Goal: Task Accomplishment & Management: Complete application form

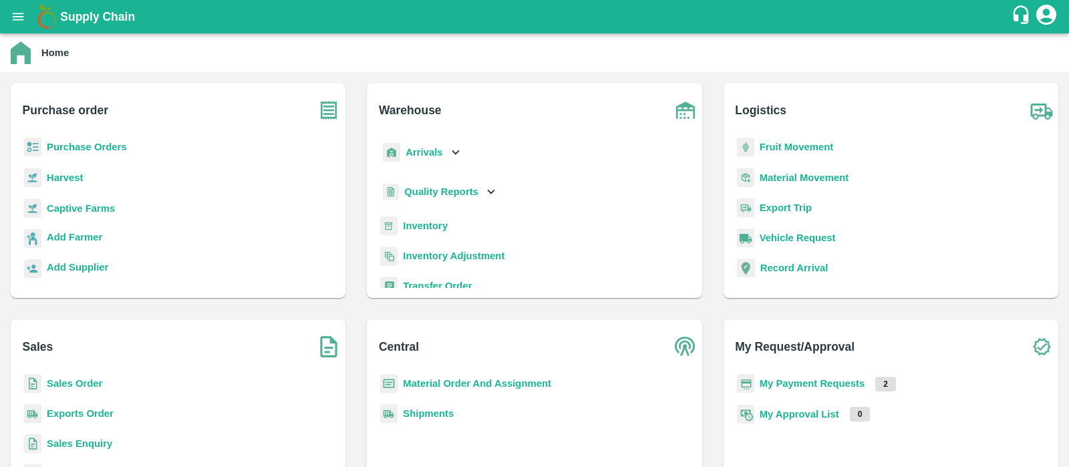
click at [94, 148] on b "Purchase Orders" at bounding box center [87, 147] width 80 height 11
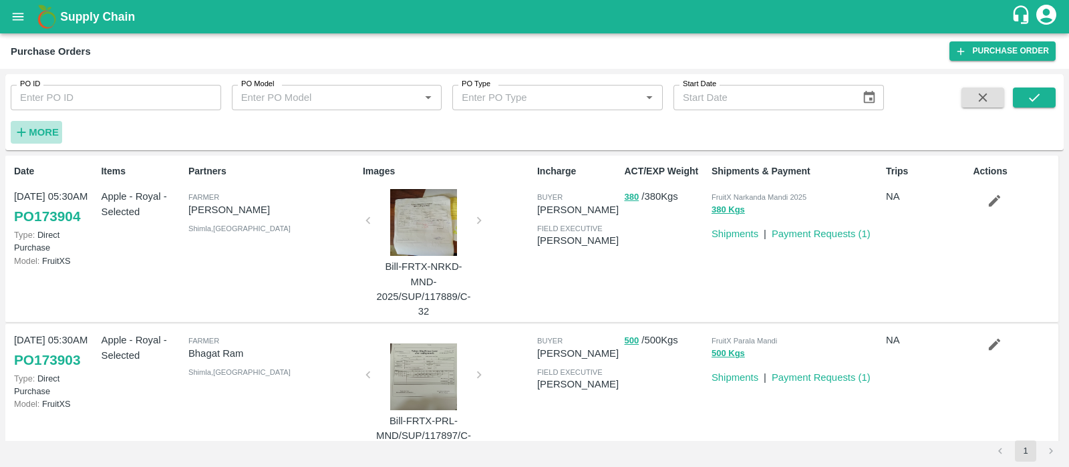
click at [59, 132] on button "More" at bounding box center [36, 132] width 51 height 23
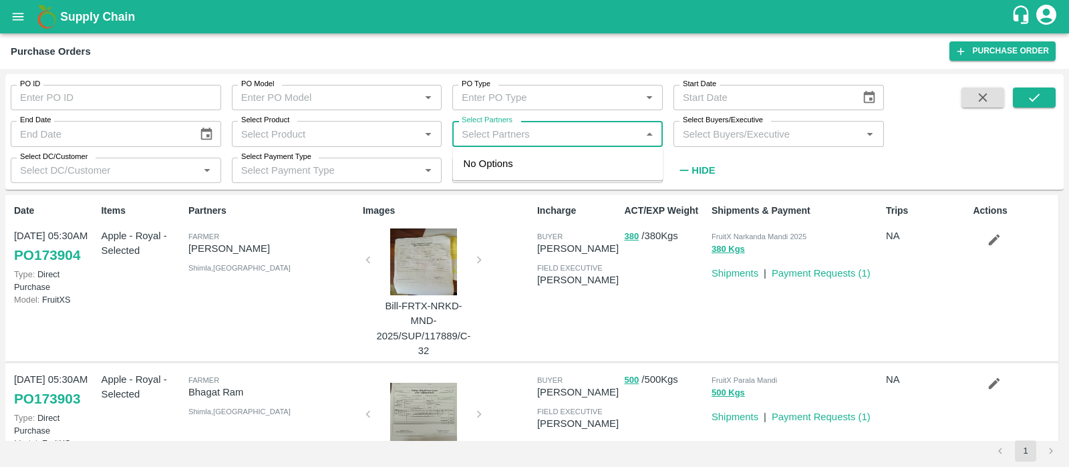
click at [553, 138] on input "Select Partners" at bounding box center [547, 133] width 180 height 17
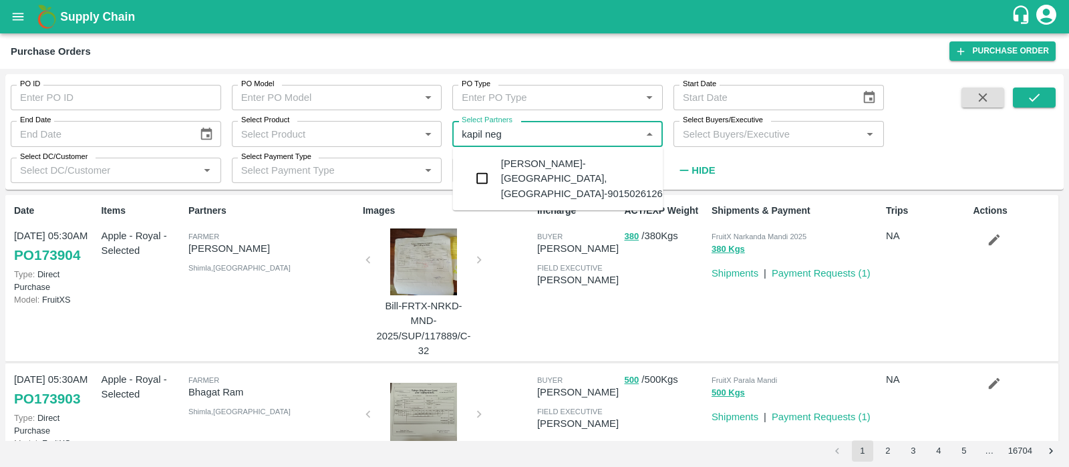
type input "kapil negi"
click at [590, 177] on div "Kapil Negi-Chagaon, Kinnaur-9015026126" at bounding box center [582, 178] width 162 height 45
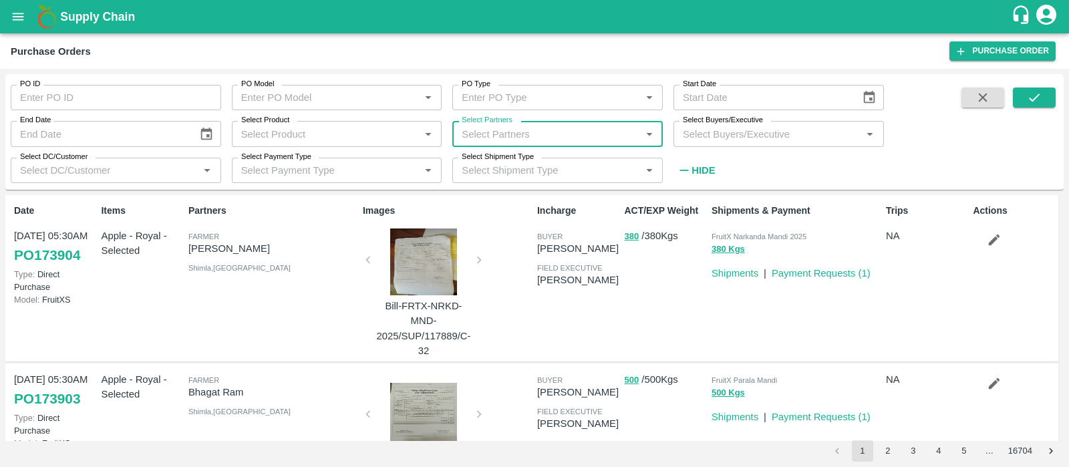
click at [540, 129] on input "Select Partners" at bounding box center [547, 133] width 180 height 17
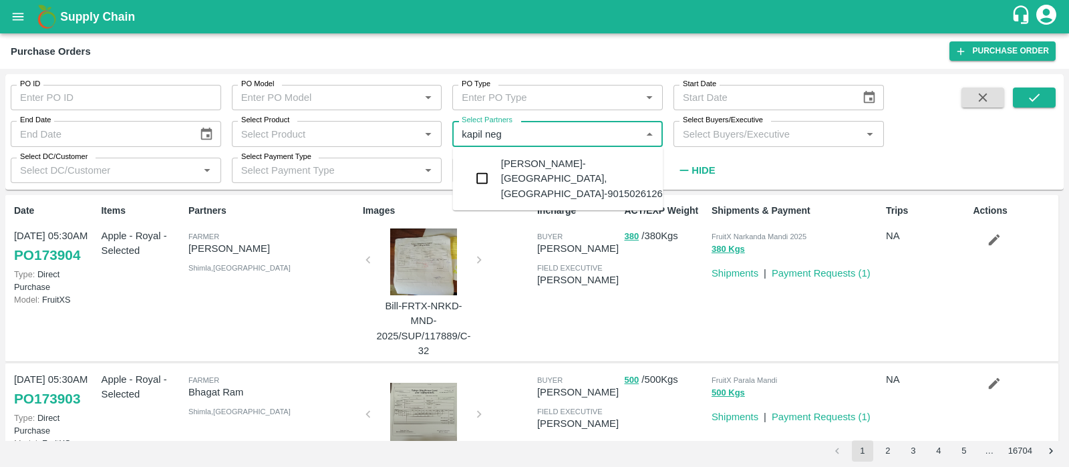
type input "kapil negi"
click at [572, 159] on div "Kapil Negi-Chagaon, Kinnaur-9015026126" at bounding box center [582, 178] width 162 height 45
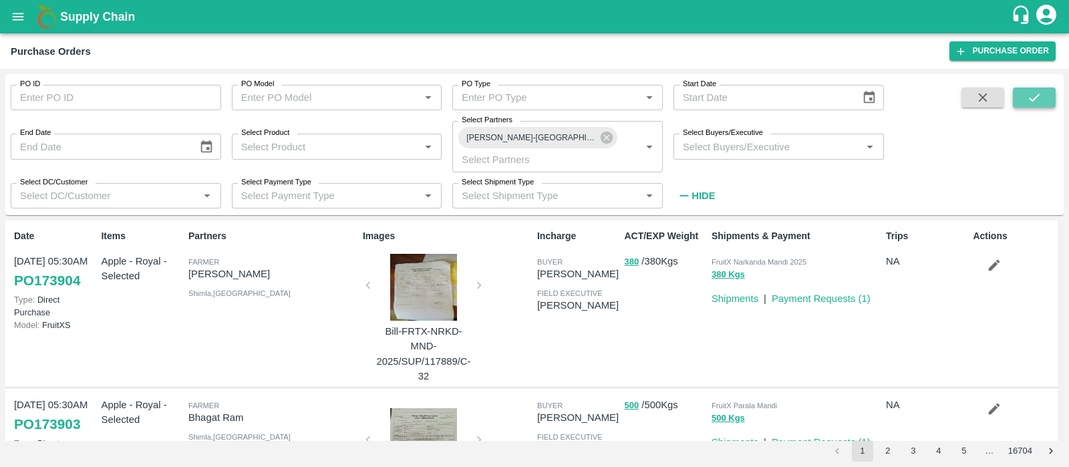
click at [1041, 94] on icon "submit" at bounding box center [1034, 97] width 15 height 15
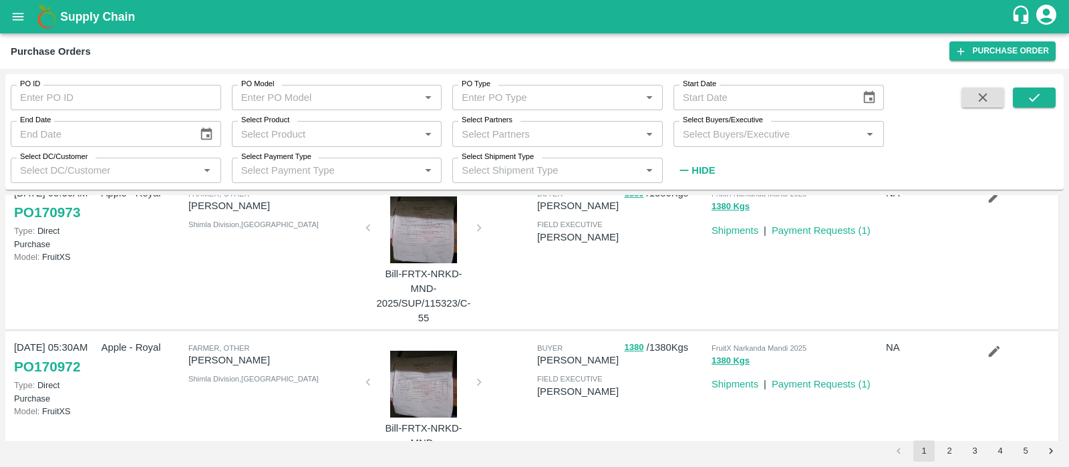
scroll to position [1123, 0]
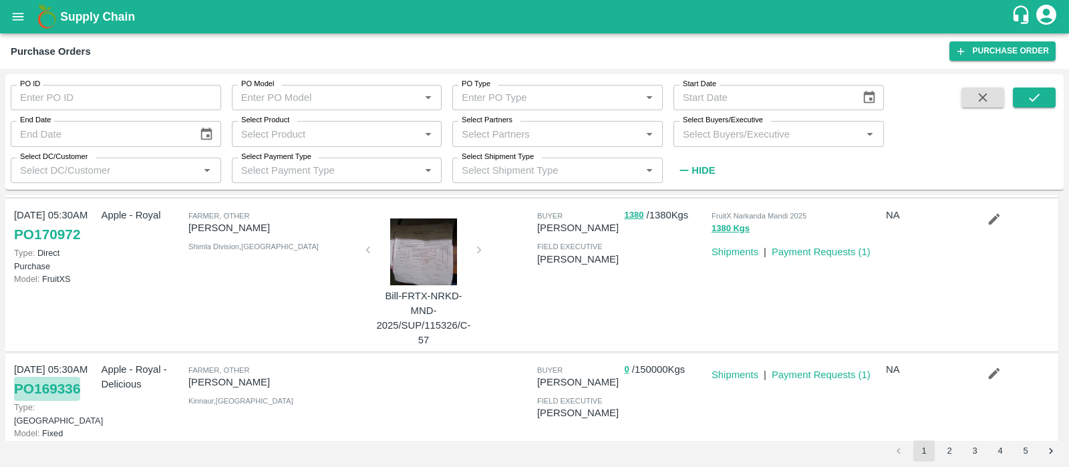
click at [66, 388] on link "PO 169336" at bounding box center [47, 389] width 66 height 24
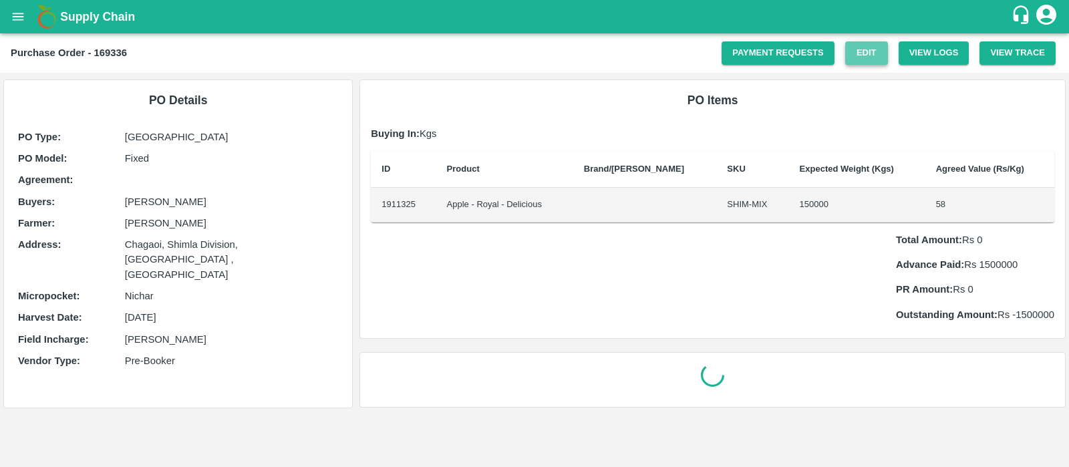
click at [865, 49] on link "Edit" at bounding box center [867, 52] width 43 height 23
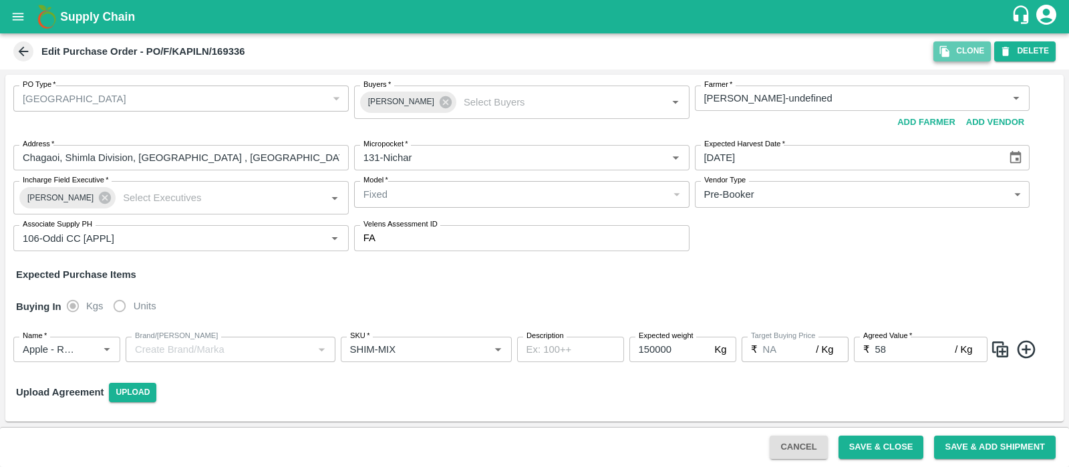
click at [948, 44] on button "Clone" at bounding box center [962, 50] width 57 height 19
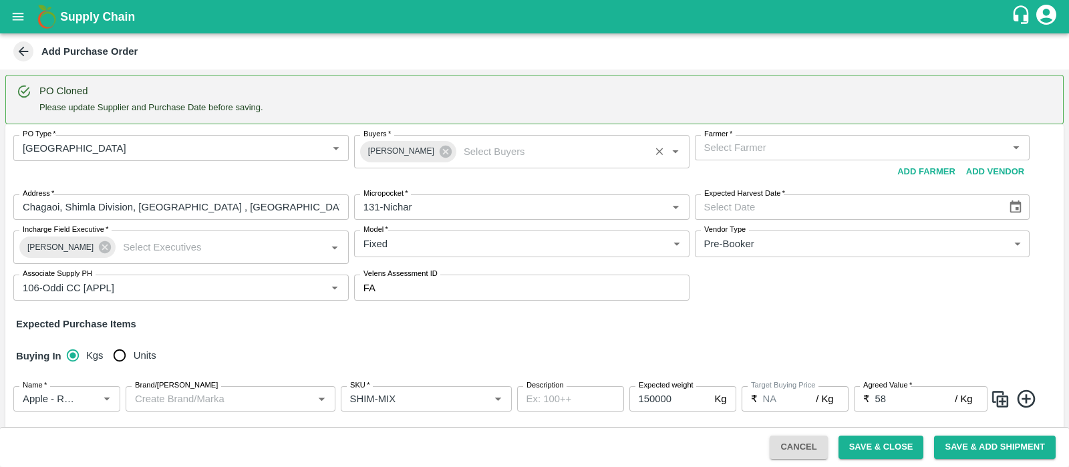
click at [527, 136] on div "[PERSON_NAME]   *" at bounding box center [522, 151] width 336 height 33
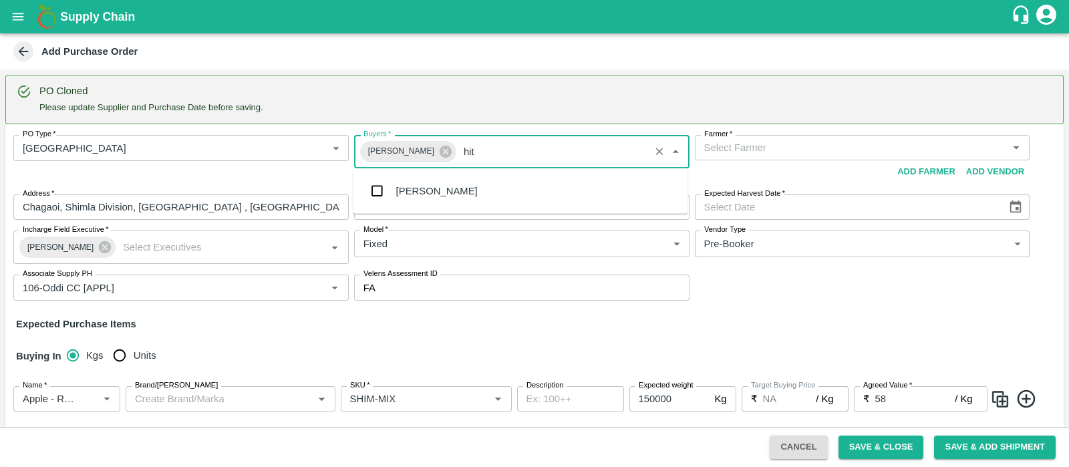
type input "hite"
click at [478, 185] on div "[PERSON_NAME]" at bounding box center [437, 191] width 82 height 15
click at [438, 152] on icon at bounding box center [445, 151] width 15 height 15
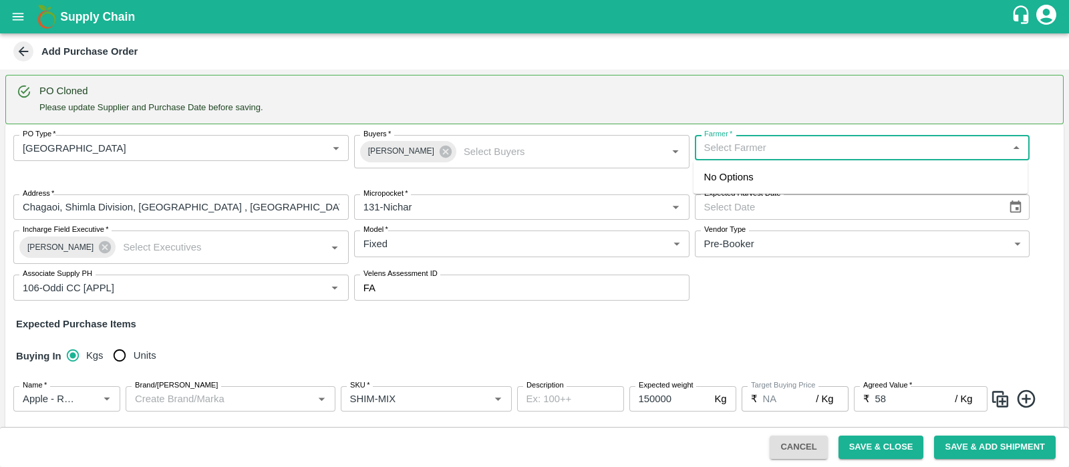
click at [776, 154] on input "Farmer   *" at bounding box center [851, 147] width 305 height 17
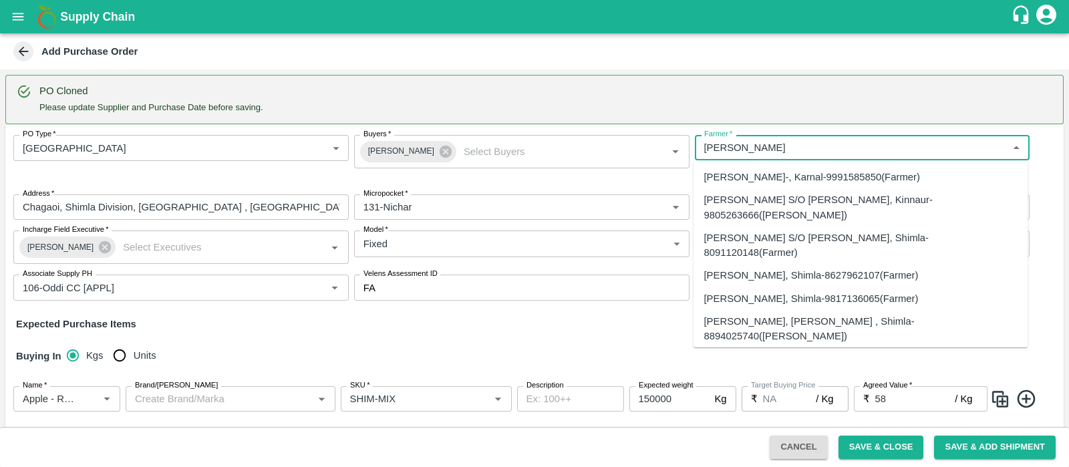
type input "[PERSON_NAME]"
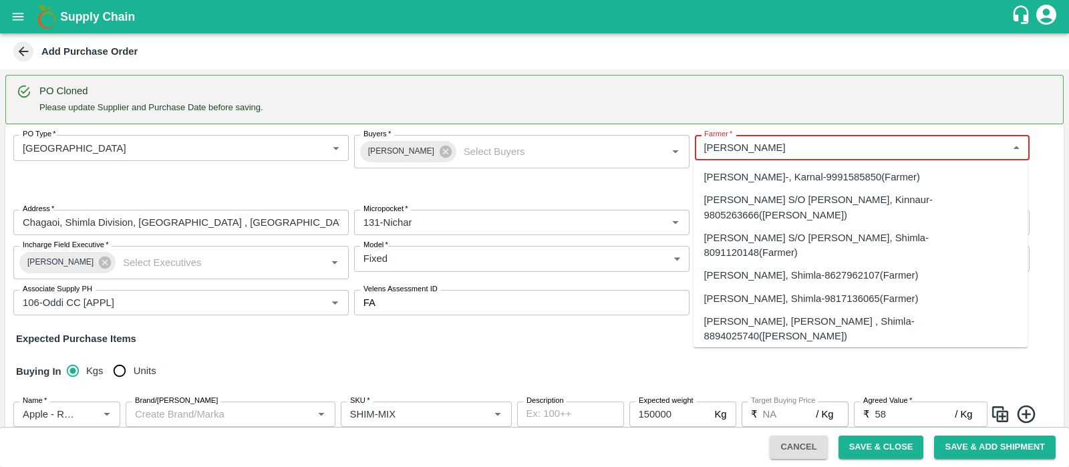
click at [825, 212] on div "[PERSON_NAME] S/O [PERSON_NAME], Kinnaur-9805263666([PERSON_NAME])" at bounding box center [861, 208] width 313 height 30
type input "[PERSON_NAME] S/O [PERSON_NAME], Kinnaur-9805263666([PERSON_NAME])"
type input "HOMTE, Kinnaur, [GEOGRAPHIC_DATA], [GEOGRAPHIC_DATA]"
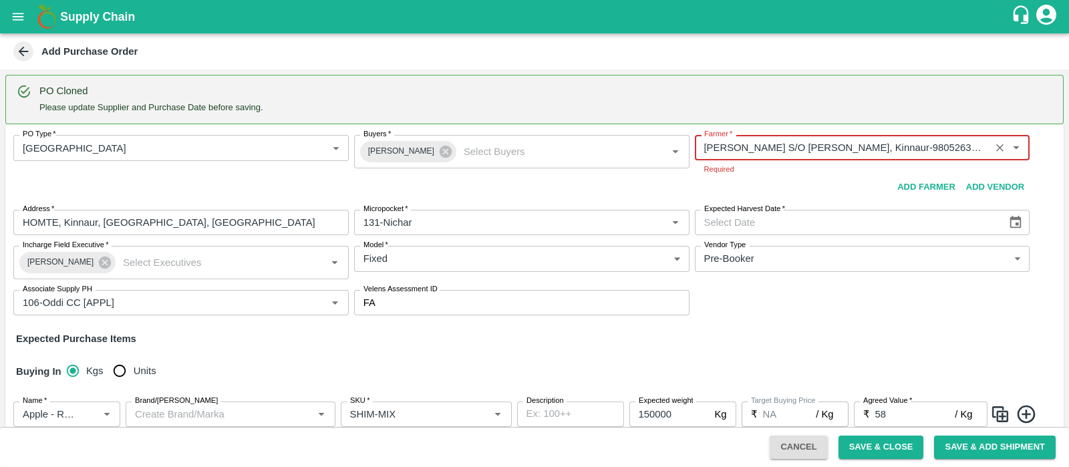
type input "[PERSON_NAME] S/O [PERSON_NAME], Kinnaur-9805263666([PERSON_NAME])"
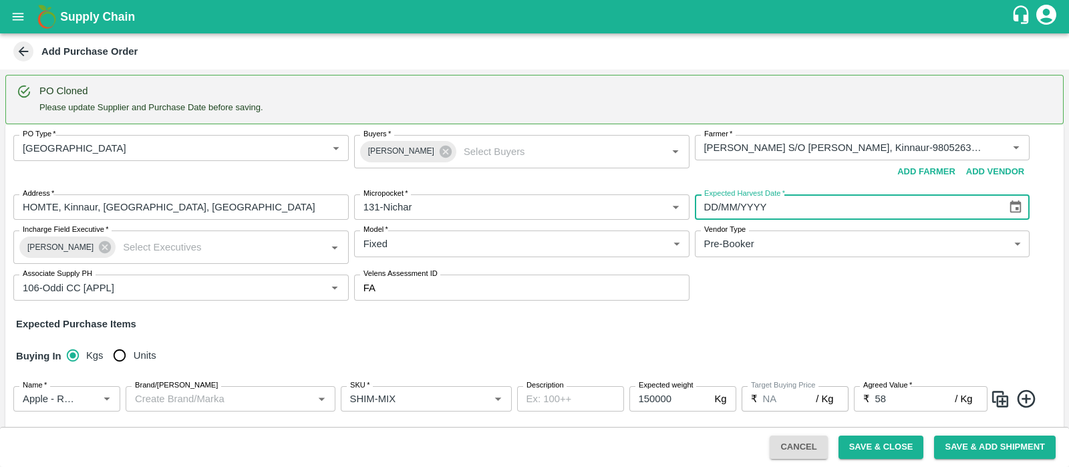
click at [743, 210] on input "DD/MM/YYYY" at bounding box center [846, 207] width 303 height 25
type input "[DATE]"
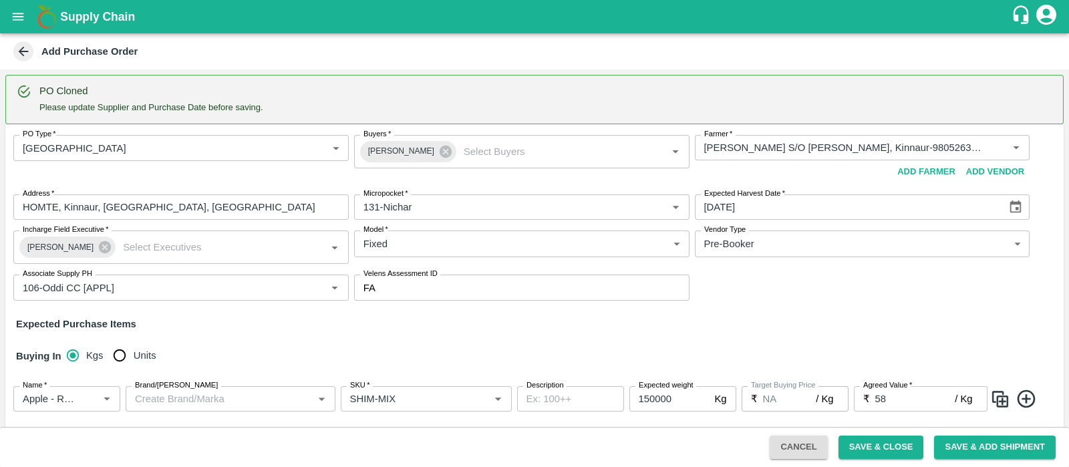
click at [765, 335] on div "PO Type   * Farm Gate 1 PO Type Buyers   * [PERSON_NAME] Buyers   * Farmer   * …" at bounding box center [534, 316] width 1059 height 384
click at [98, 249] on icon at bounding box center [105, 247] width 15 height 15
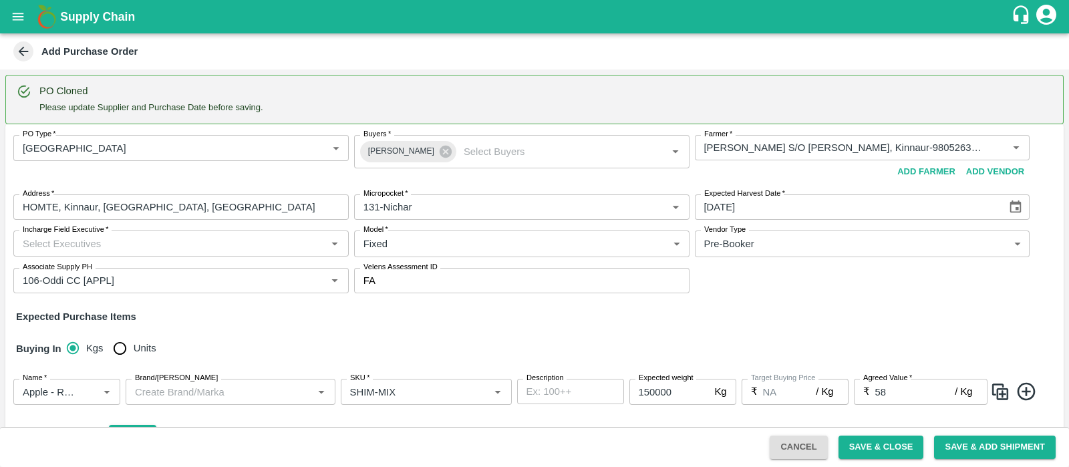
click at [128, 251] on input "Incharge Field Executive   *" at bounding box center [169, 243] width 305 height 17
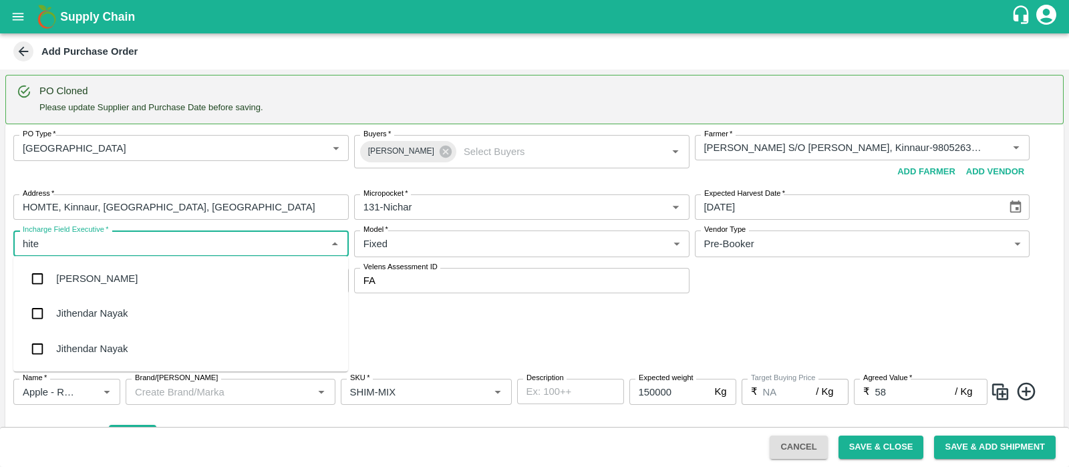
type input "hiten"
click at [138, 273] on div "[PERSON_NAME]" at bounding box center [97, 278] width 82 height 15
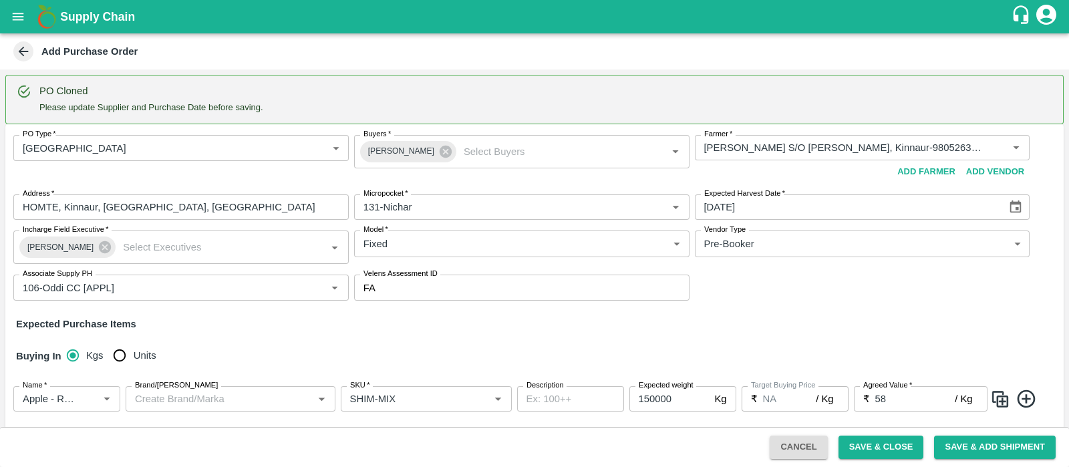
click at [348, 333] on div "PO Type   * Farm Gate 1 PO Type Buyers   * [PERSON_NAME] Buyers   * Farmer   * …" at bounding box center [534, 316] width 1059 height 384
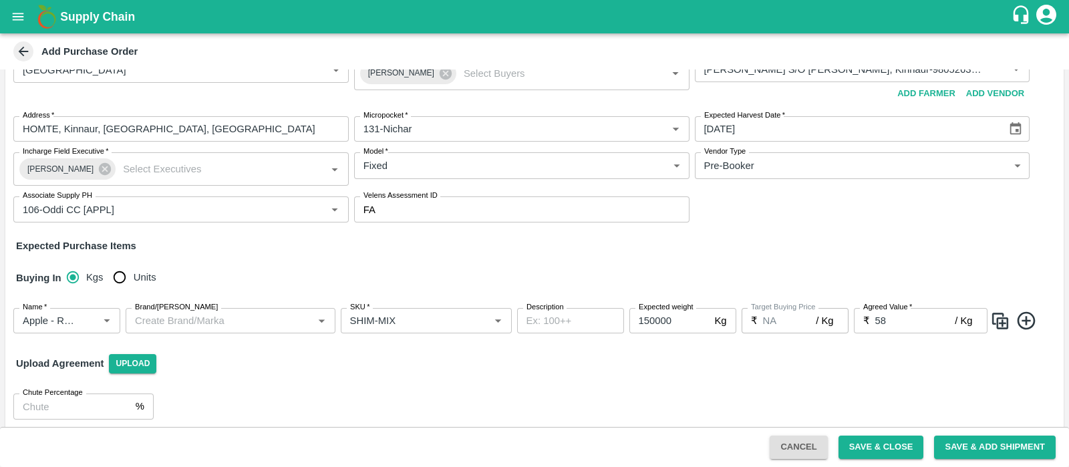
scroll to position [86, 0]
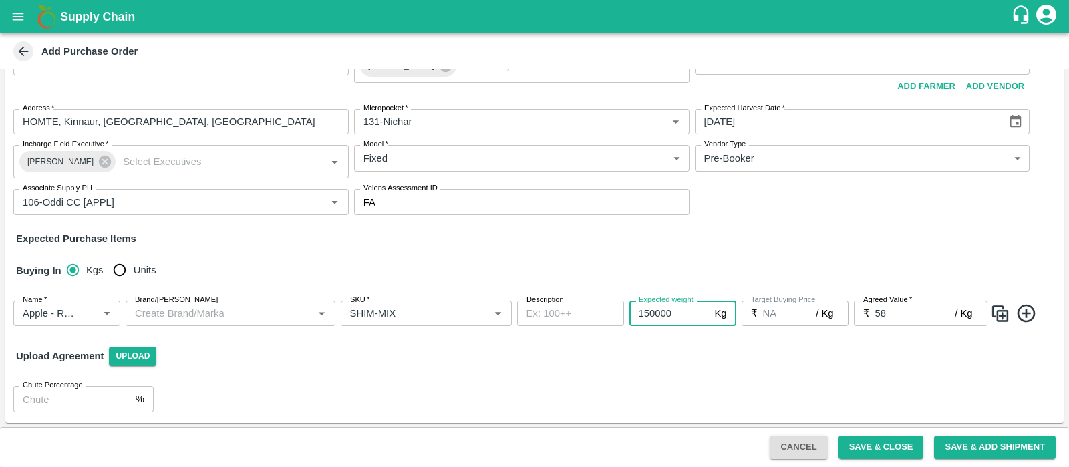
click at [663, 319] on input "150000" at bounding box center [670, 313] width 80 height 25
type input "50000"
click at [713, 376] on div "Chute Percentage % Chute Percentage" at bounding box center [534, 399] width 1059 height 47
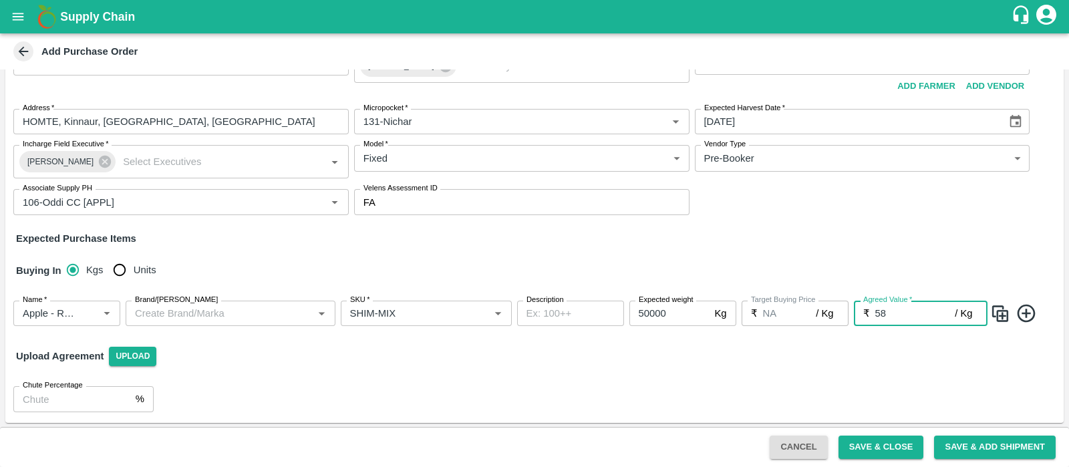
click at [888, 317] on input "58" at bounding box center [916, 313] width 80 height 25
type input "5"
type input "60"
click at [744, 362] on div "Upload Agreement Upload" at bounding box center [534, 356] width 1059 height 39
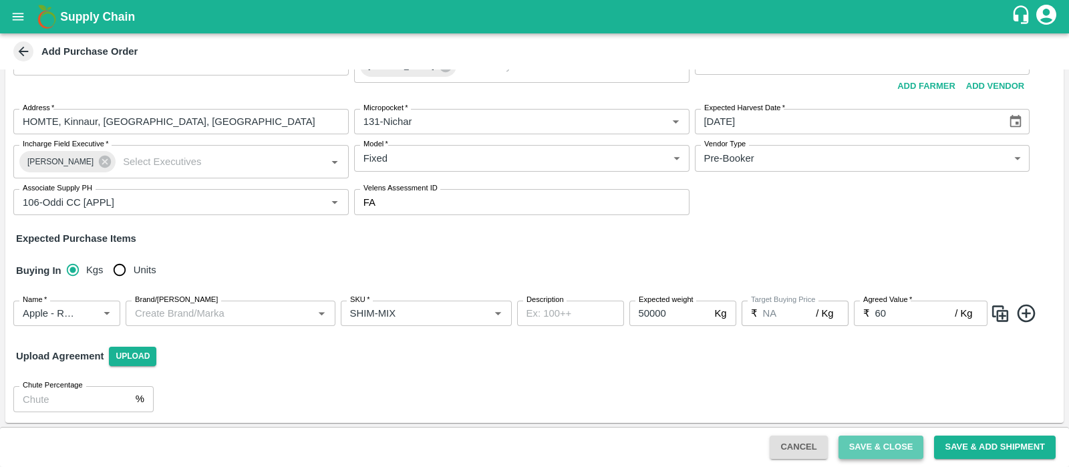
click at [909, 444] on button "Save & Close" at bounding box center [882, 447] width 86 height 23
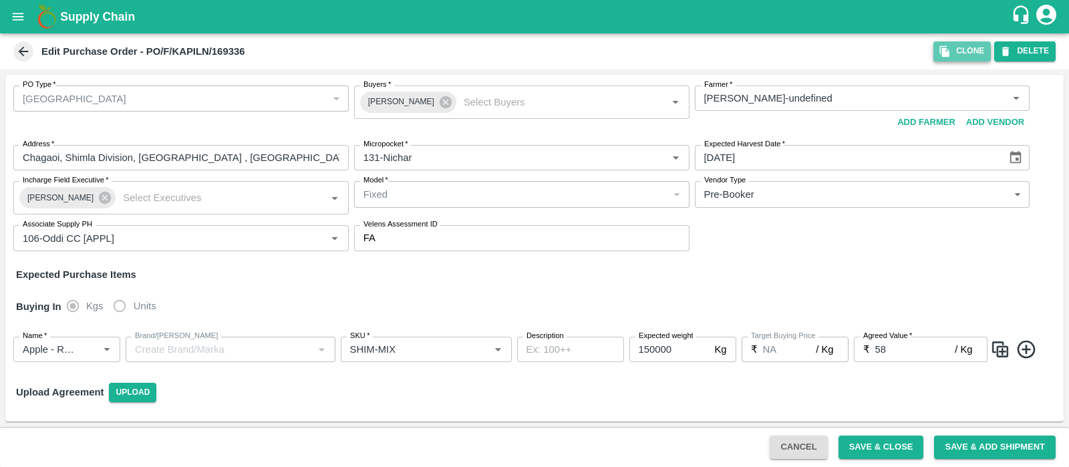
click at [961, 51] on button "Clone" at bounding box center [962, 50] width 57 height 19
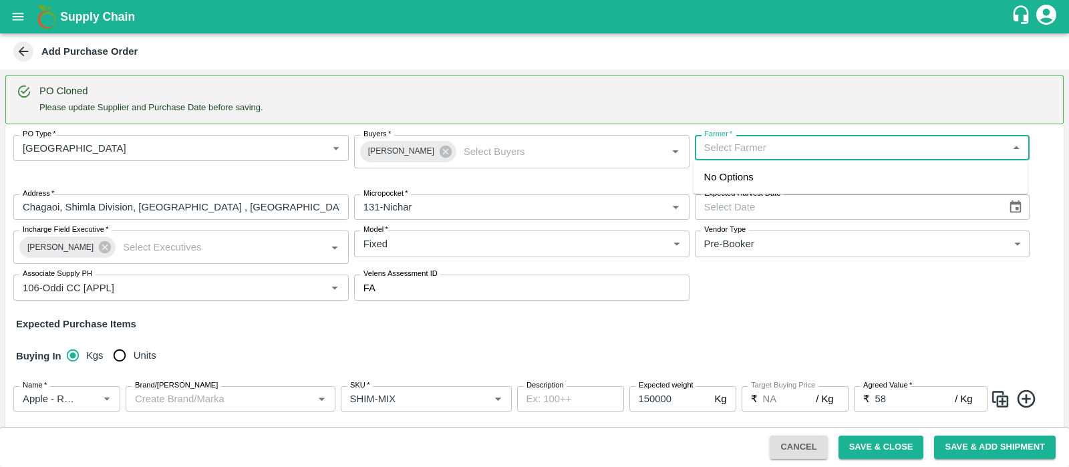
click at [771, 147] on input "Farmer   *" at bounding box center [851, 147] width 305 height 17
type input "[PERSON_NAME]"
